Goal: Use online tool/utility: Utilize a website feature to perform a specific function

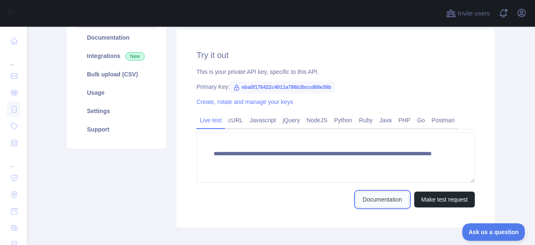
click at [371, 201] on link "Documentation" at bounding box center [383, 200] width 54 height 16
click at [314, 85] on span "eba0f176422c4011a786b3bccd68e39b" at bounding box center [282, 87] width 105 height 13
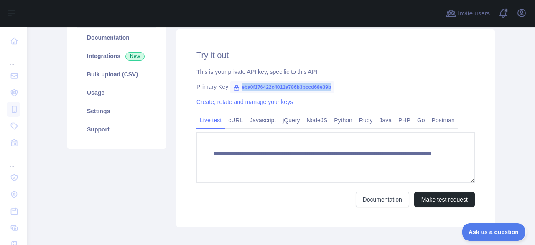
click at [314, 85] on span "eba0f176422c4011a786b3bccd68e39b" at bounding box center [282, 87] width 105 height 13
copy span "eba0f176422c4011a786b3bccd68e39b"
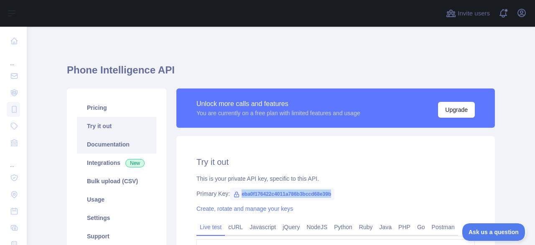
click at [108, 150] on link "Documentation" at bounding box center [116, 144] width 79 height 18
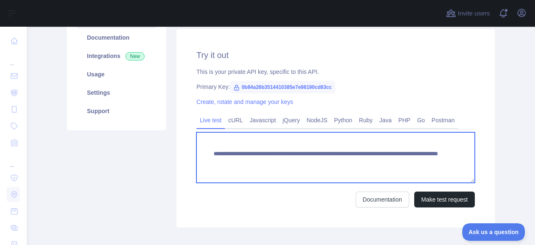
drag, startPoint x: 422, startPoint y: 162, endPoint x: 373, endPoint y: 161, distance: 48.5
click at [373, 161] on textarea "**********" at bounding box center [336, 158] width 279 height 51
paste textarea
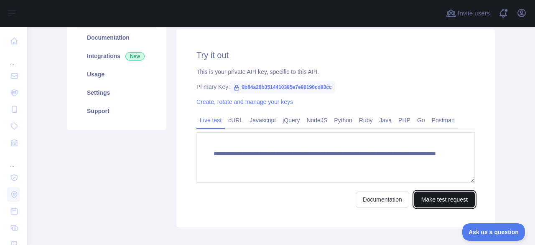
click at [426, 194] on button "Make test request" at bounding box center [444, 200] width 61 height 16
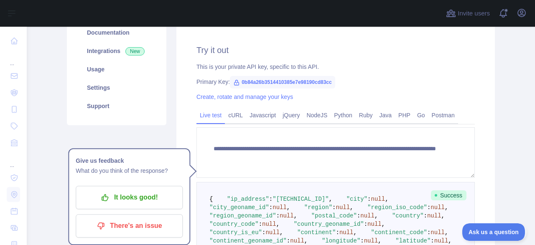
scroll to position [166, 0]
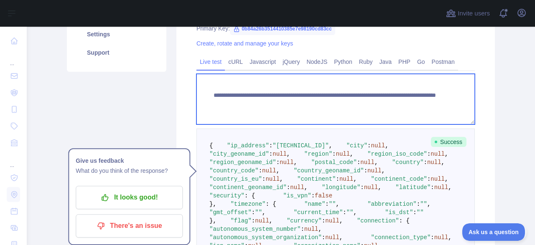
drag, startPoint x: 410, startPoint y: 105, endPoint x: 373, endPoint y: 100, distance: 37.2
click at [373, 100] on textarea "**********" at bounding box center [336, 99] width 279 height 51
paste textarea
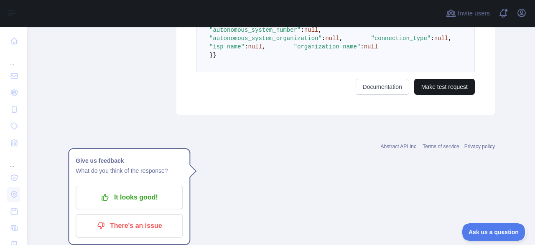
type textarea "**********"
click at [455, 95] on button "Make test request" at bounding box center [444, 87] width 61 height 16
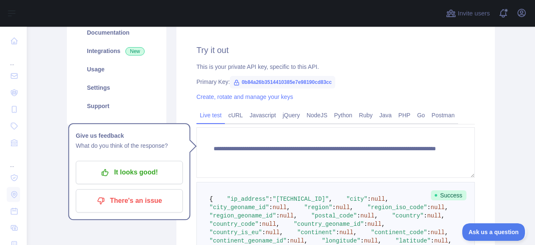
scroll to position [59, 0]
